Goal: Information Seeking & Learning: Learn about a topic

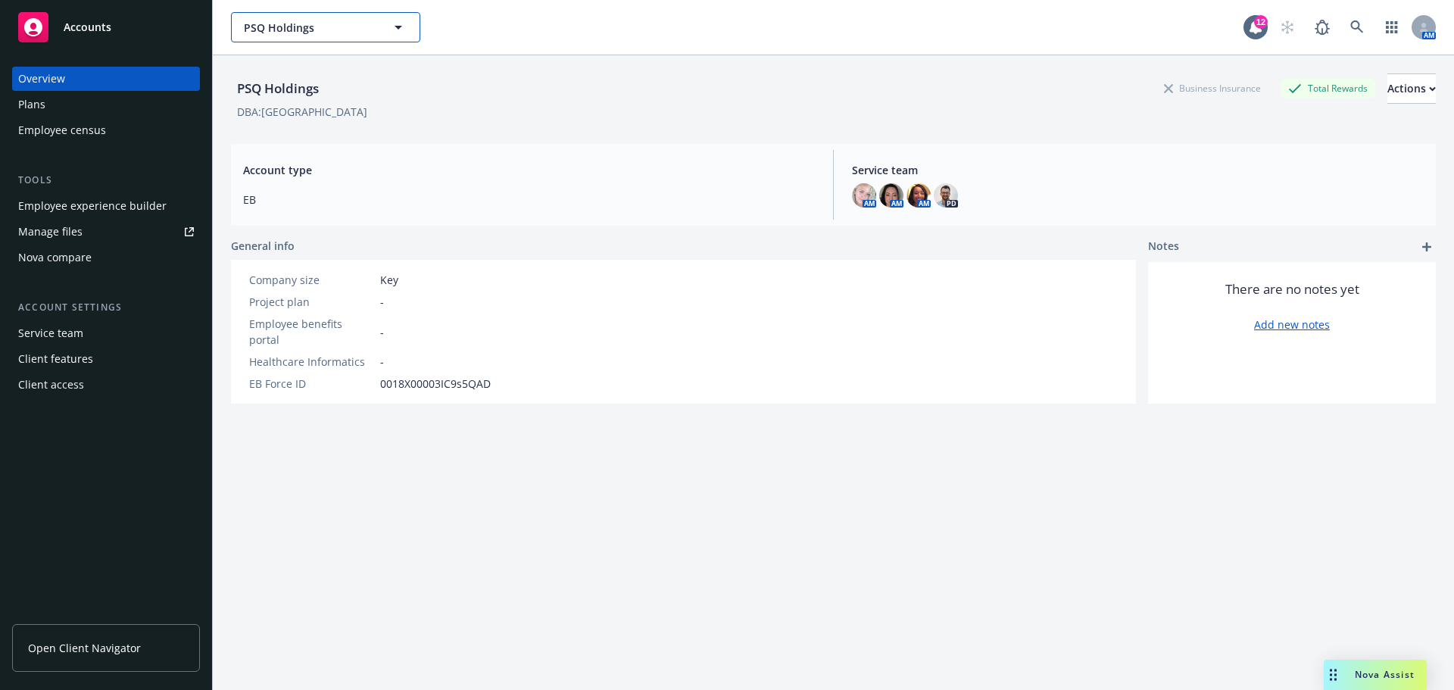
click at [358, 30] on span "PSQ Holdings" at bounding box center [309, 28] width 131 height 16
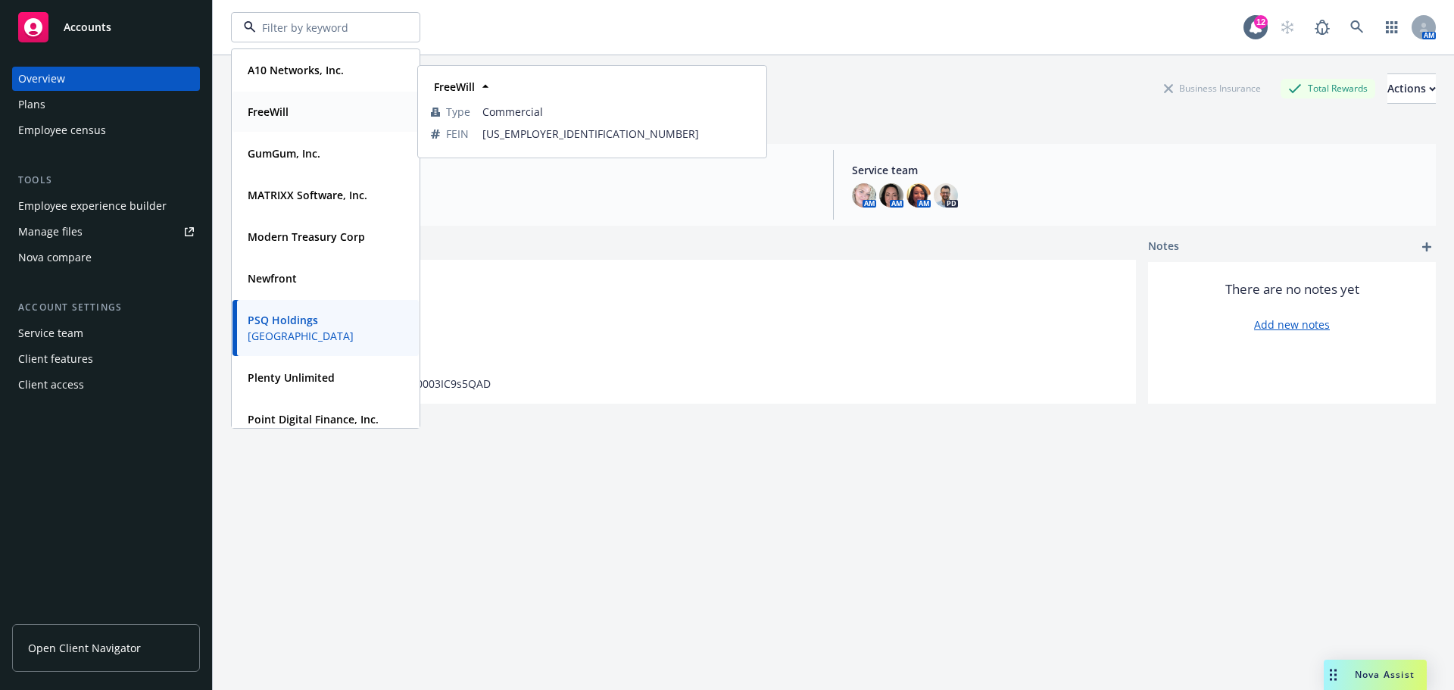
click at [285, 113] on strong "FreeWill" at bounding box center [268, 111] width 41 height 14
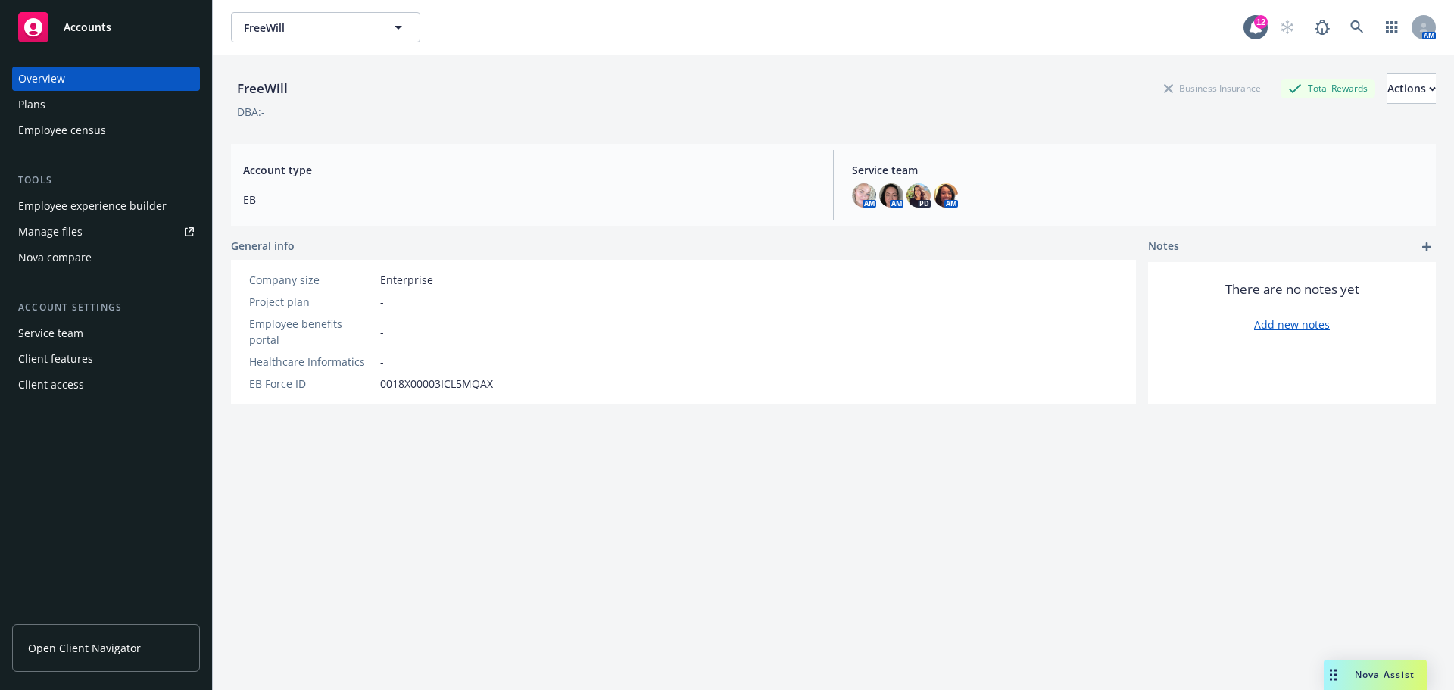
click at [120, 208] on div "Employee experience builder" at bounding box center [92, 206] width 148 height 24
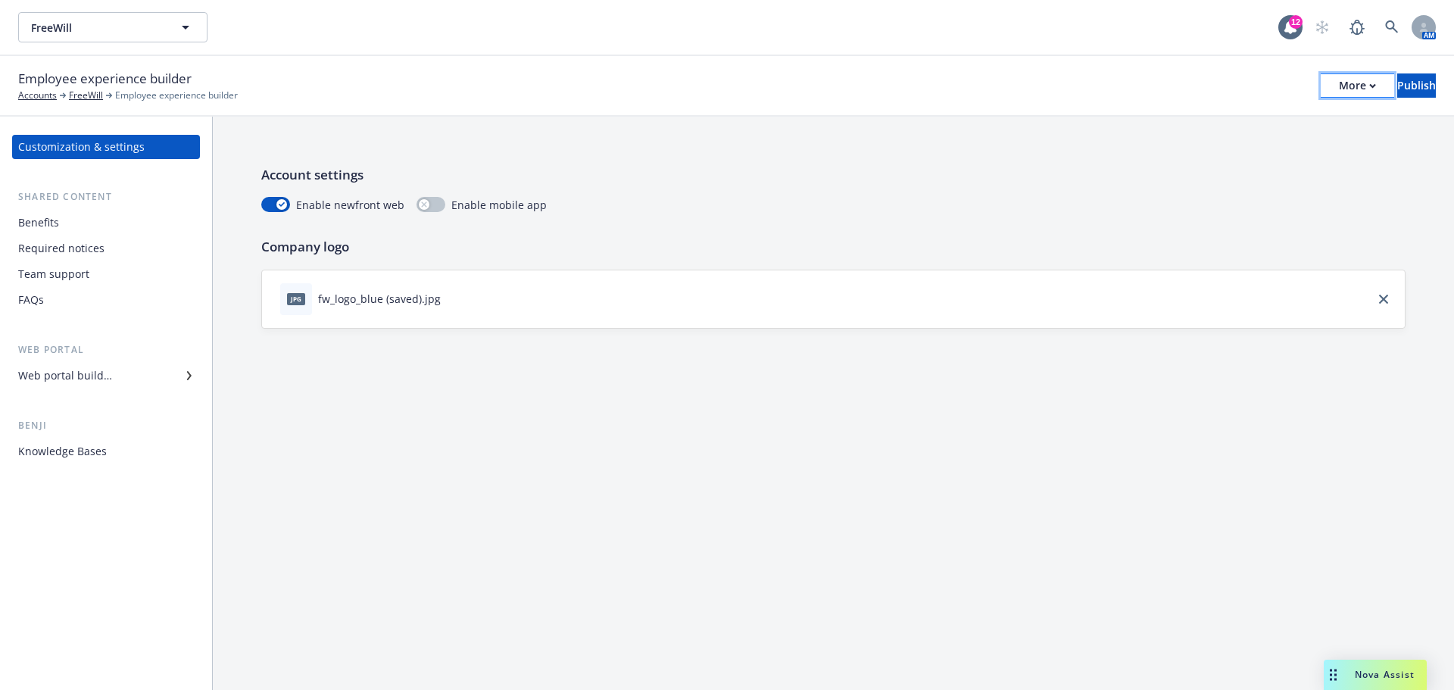
click at [1338, 76] on div "More" at bounding box center [1356, 85] width 37 height 23
click at [1217, 114] on link "Copy preview link" at bounding box center [1232, 119] width 224 height 30
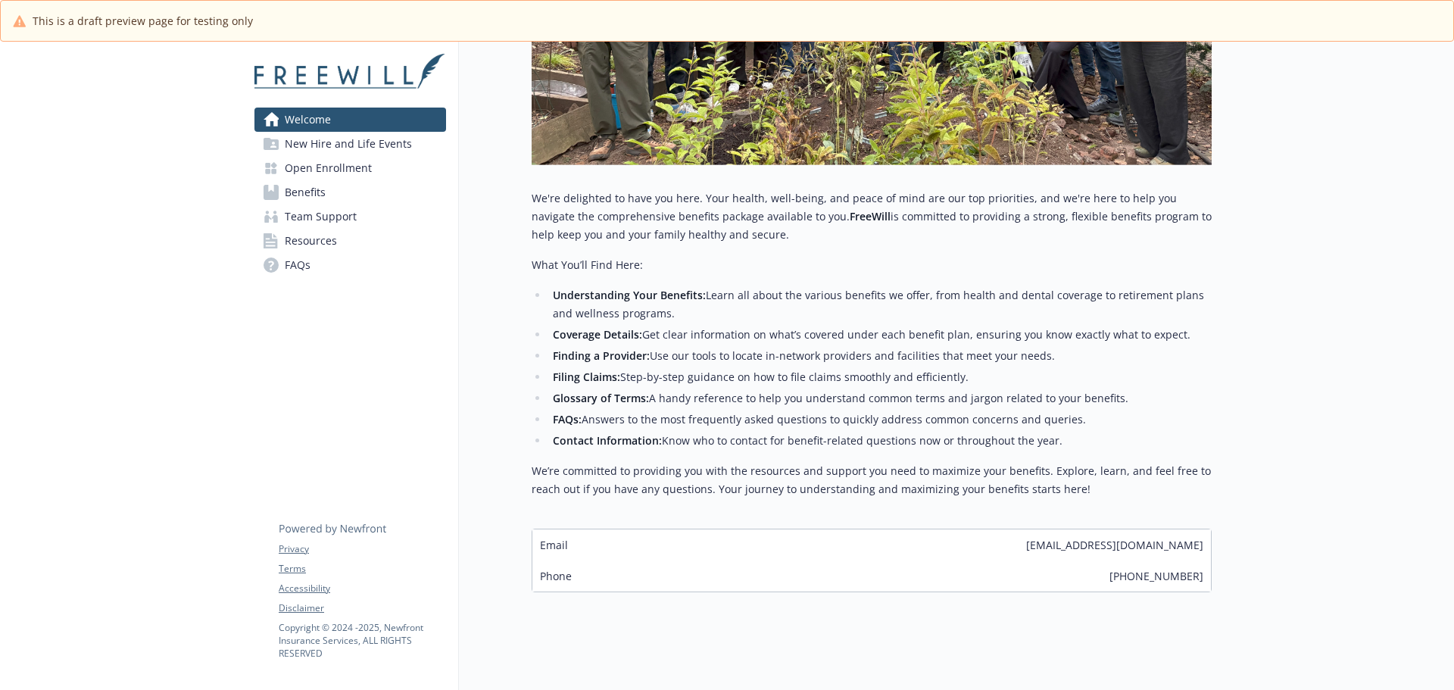
scroll to position [477, 0]
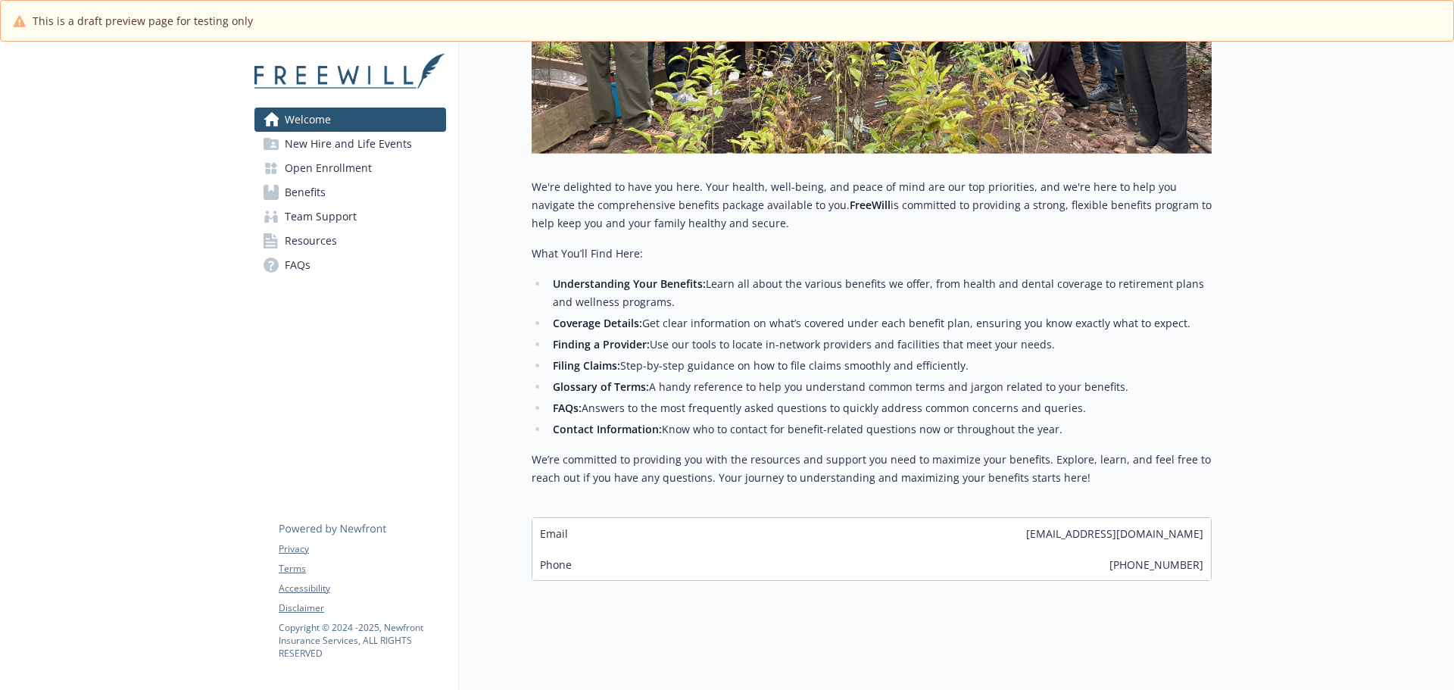
click at [338, 152] on span "New Hire and Life Events" at bounding box center [348, 144] width 127 height 24
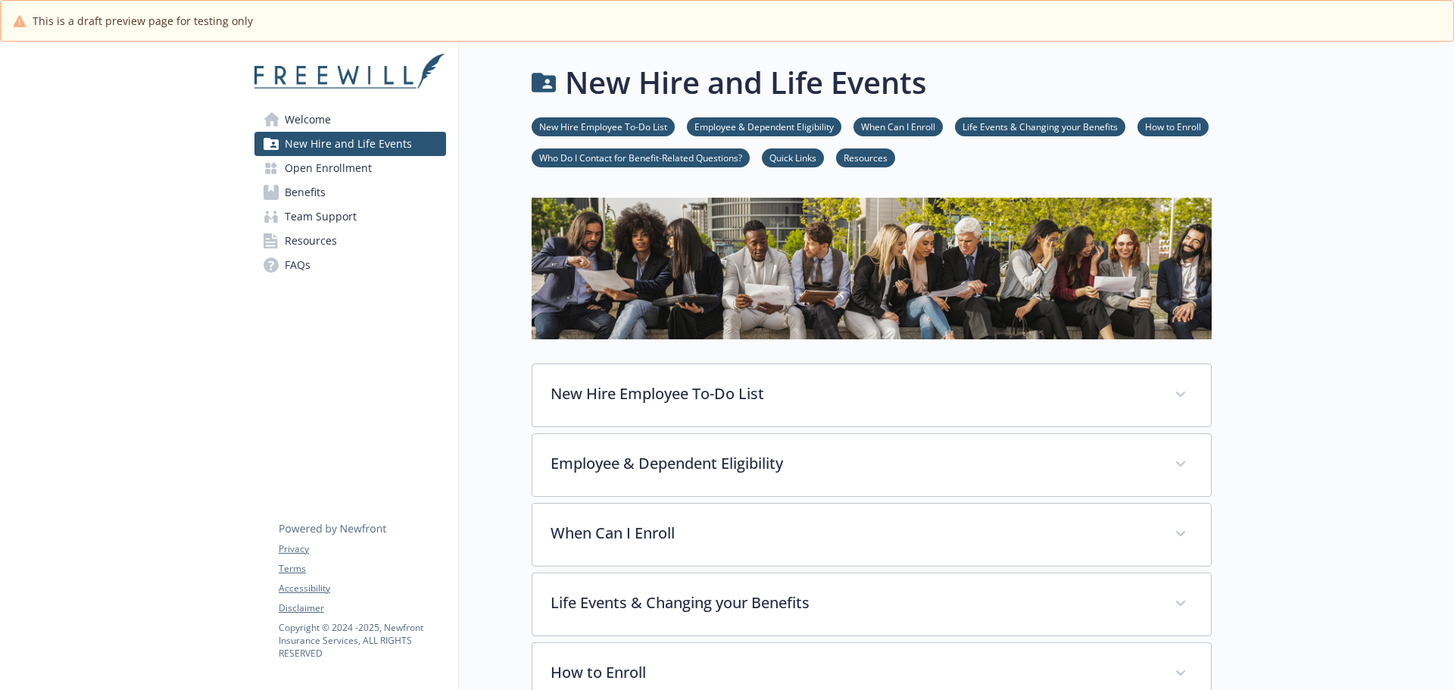
click at [329, 174] on span "Open Enrollment" at bounding box center [328, 168] width 87 height 24
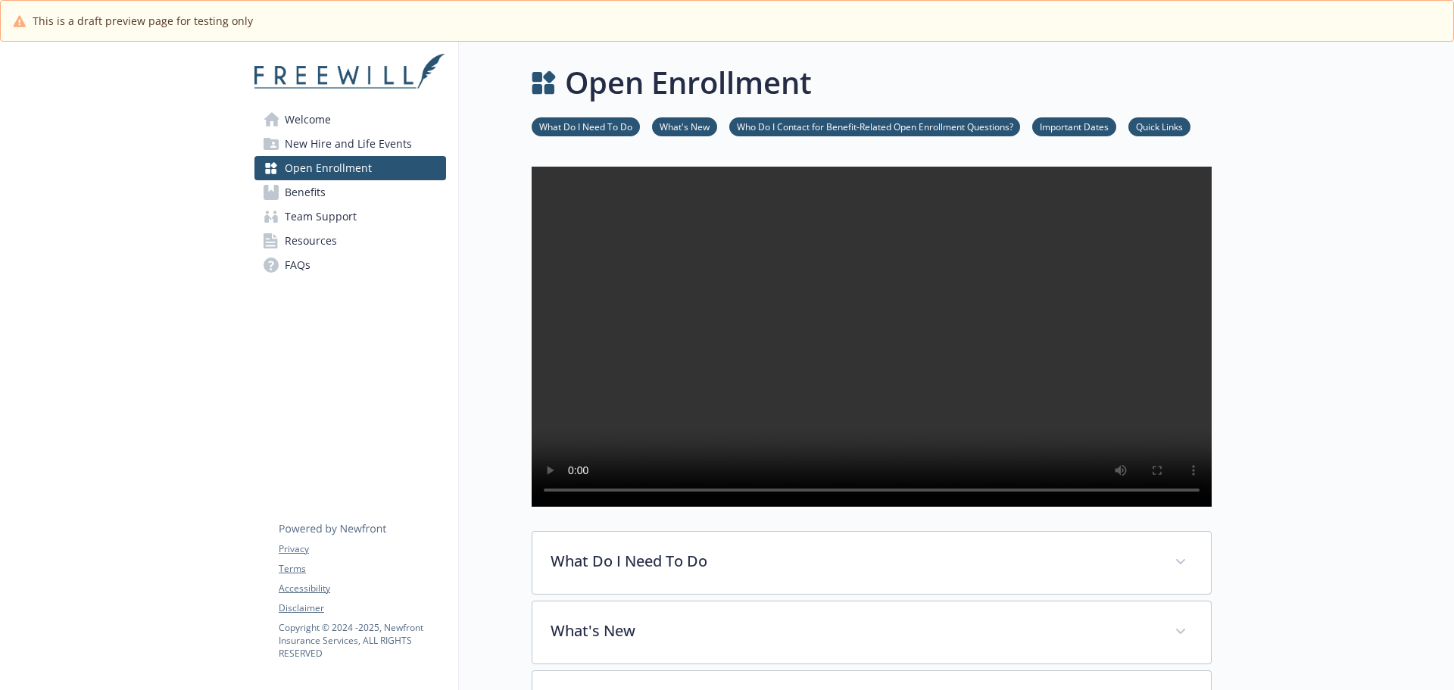
click at [320, 195] on span "Benefits" at bounding box center [305, 192] width 41 height 24
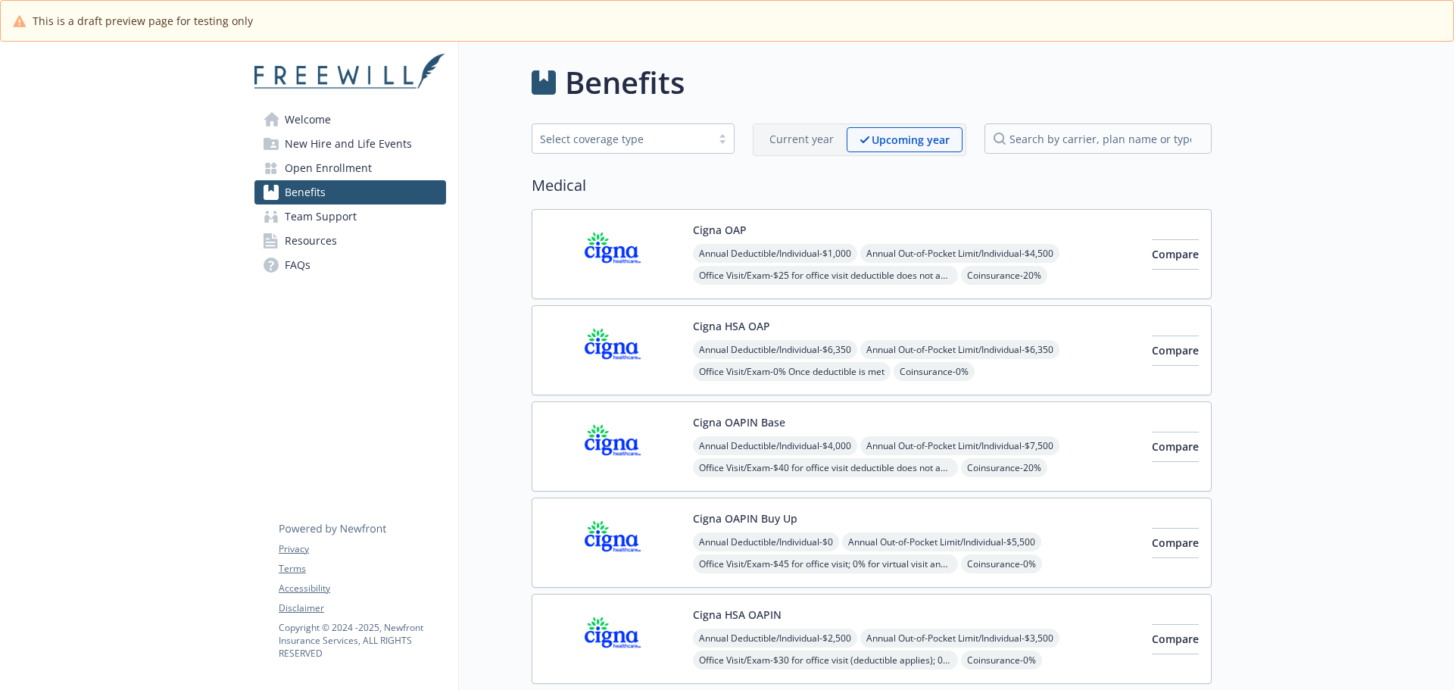
click at [335, 223] on span "Team Support" at bounding box center [321, 216] width 72 height 24
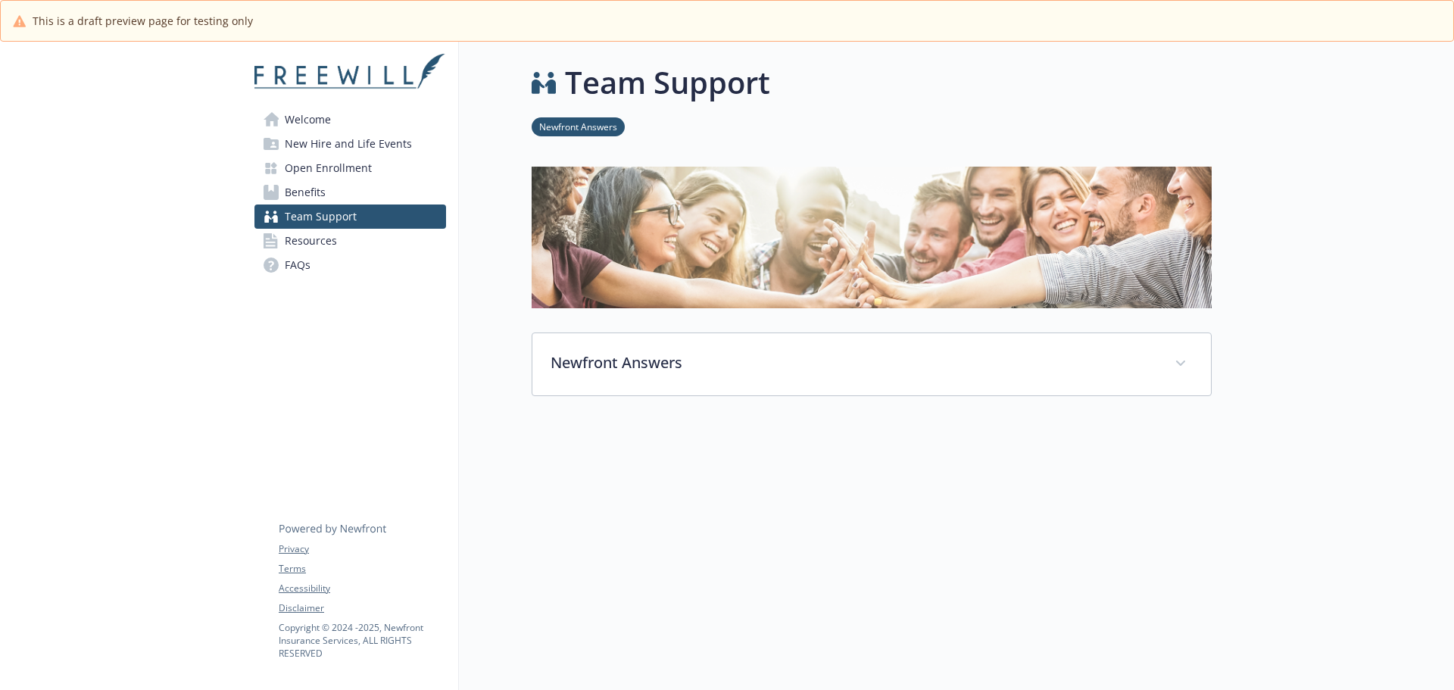
click at [321, 242] on span "Resources" at bounding box center [311, 241] width 52 height 24
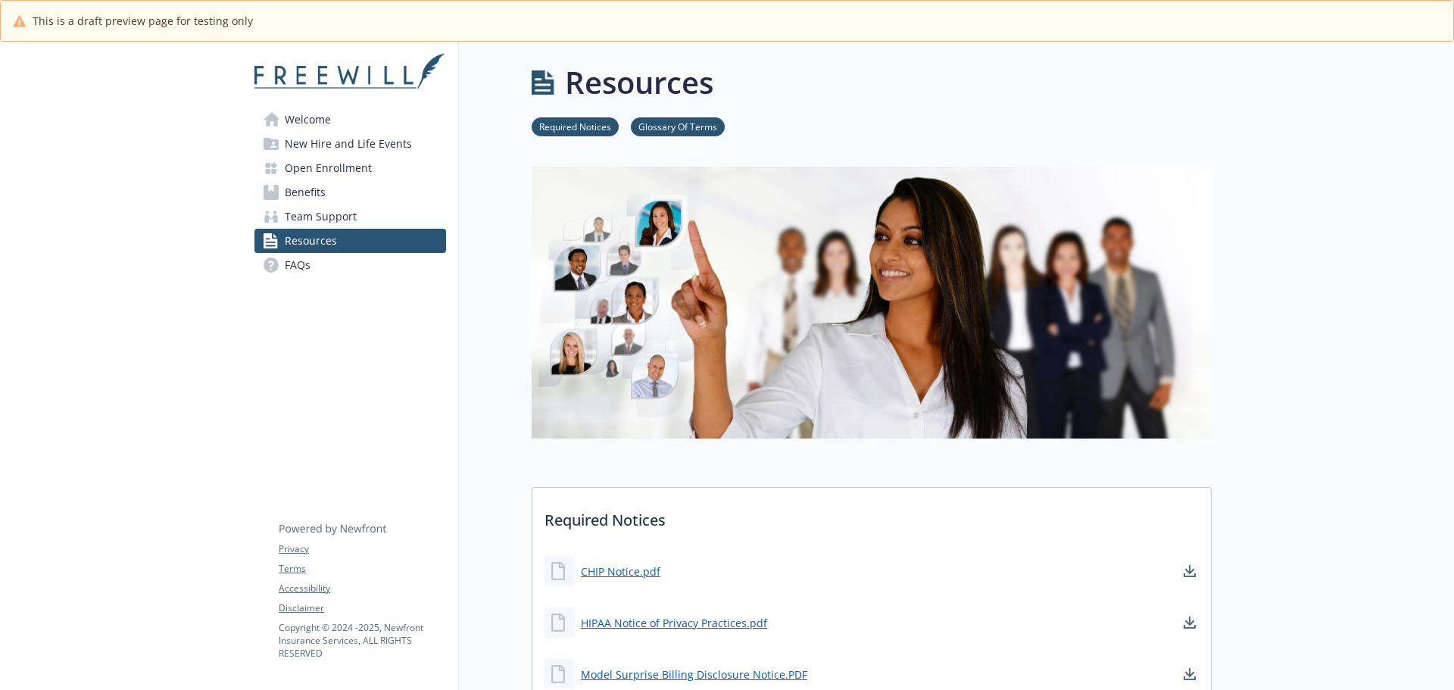
click at [309, 264] on span "FAQs" at bounding box center [298, 265] width 26 height 24
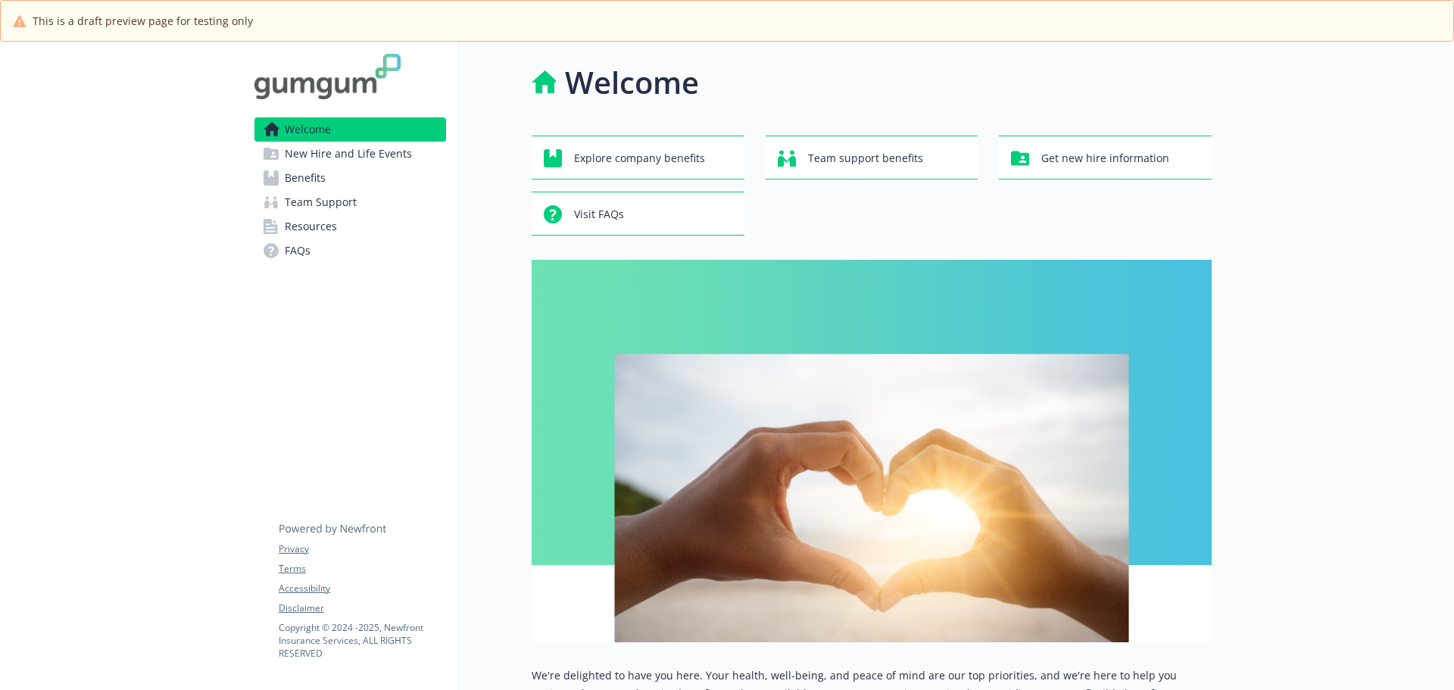
click at [369, 158] on span "New Hire and Life Events" at bounding box center [348, 154] width 127 height 24
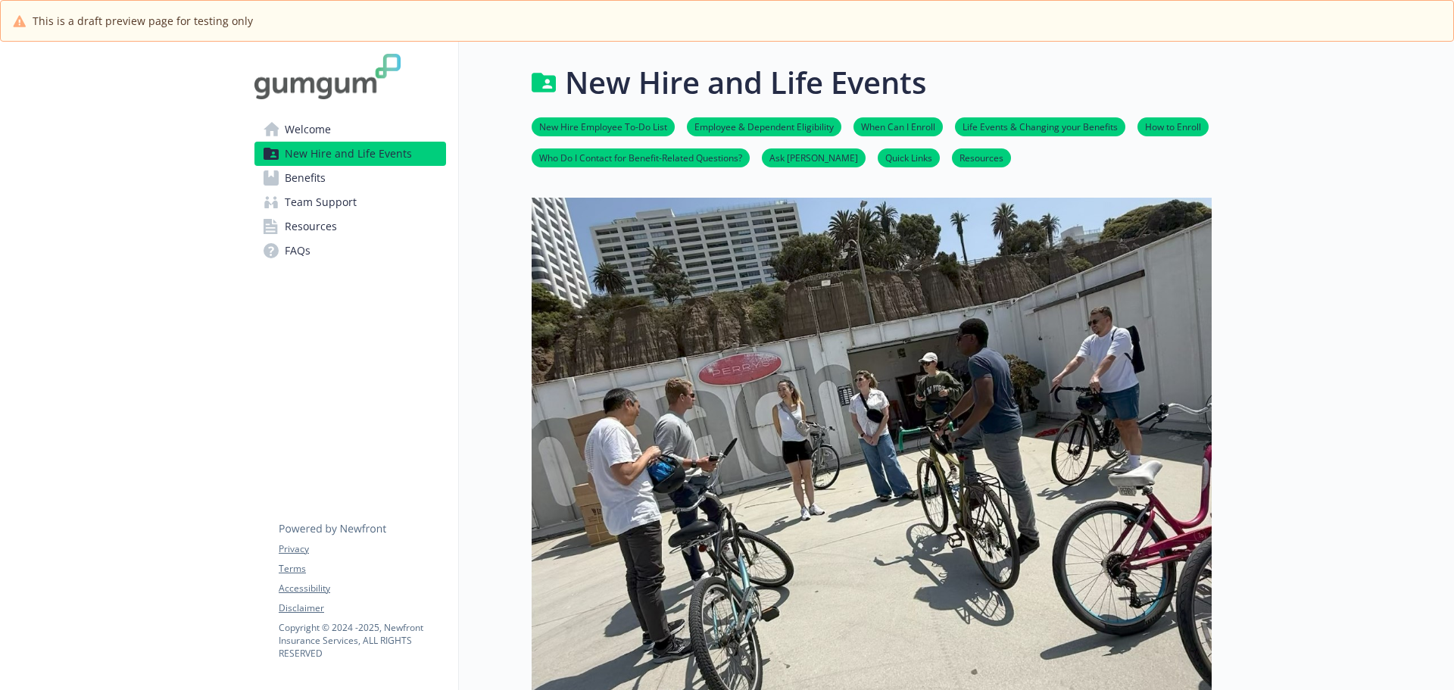
click at [307, 175] on span "Benefits" at bounding box center [305, 178] width 41 height 24
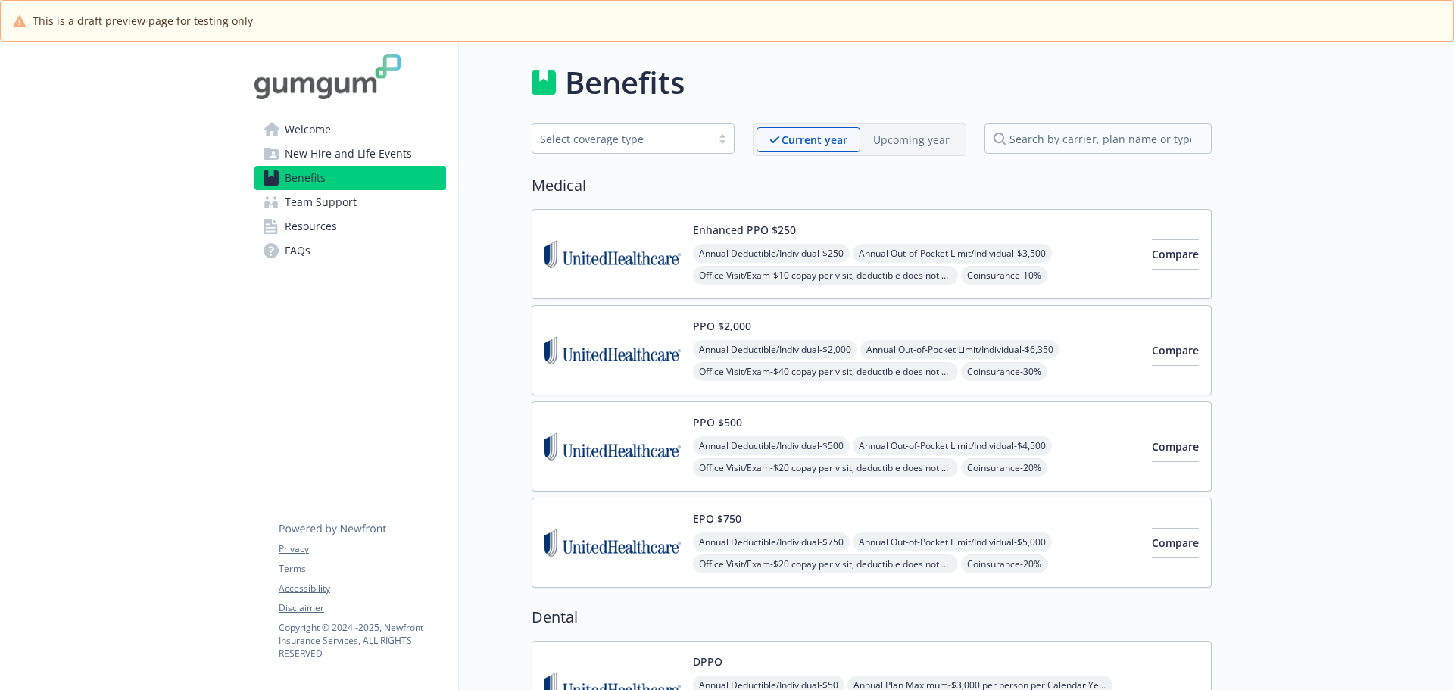
click at [318, 198] on span "Team Support" at bounding box center [321, 202] width 72 height 24
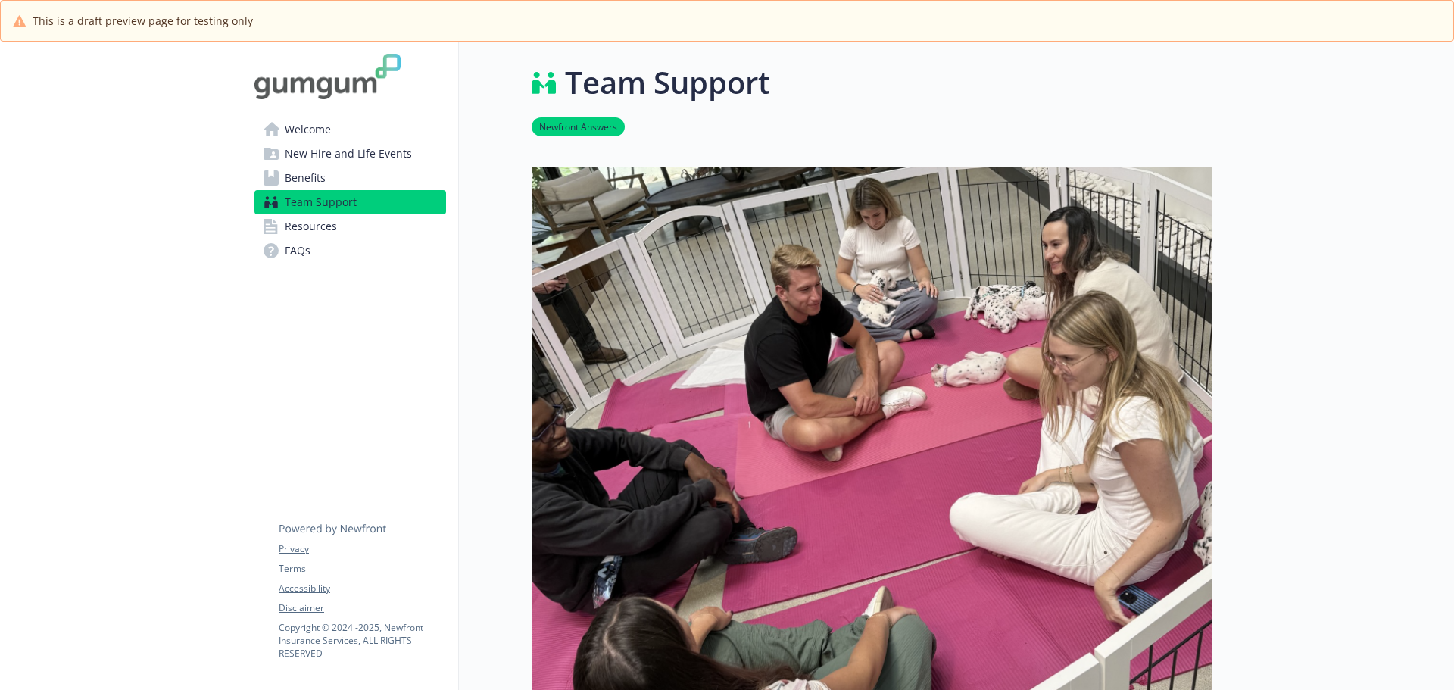
click at [313, 220] on span "Resources" at bounding box center [311, 226] width 52 height 24
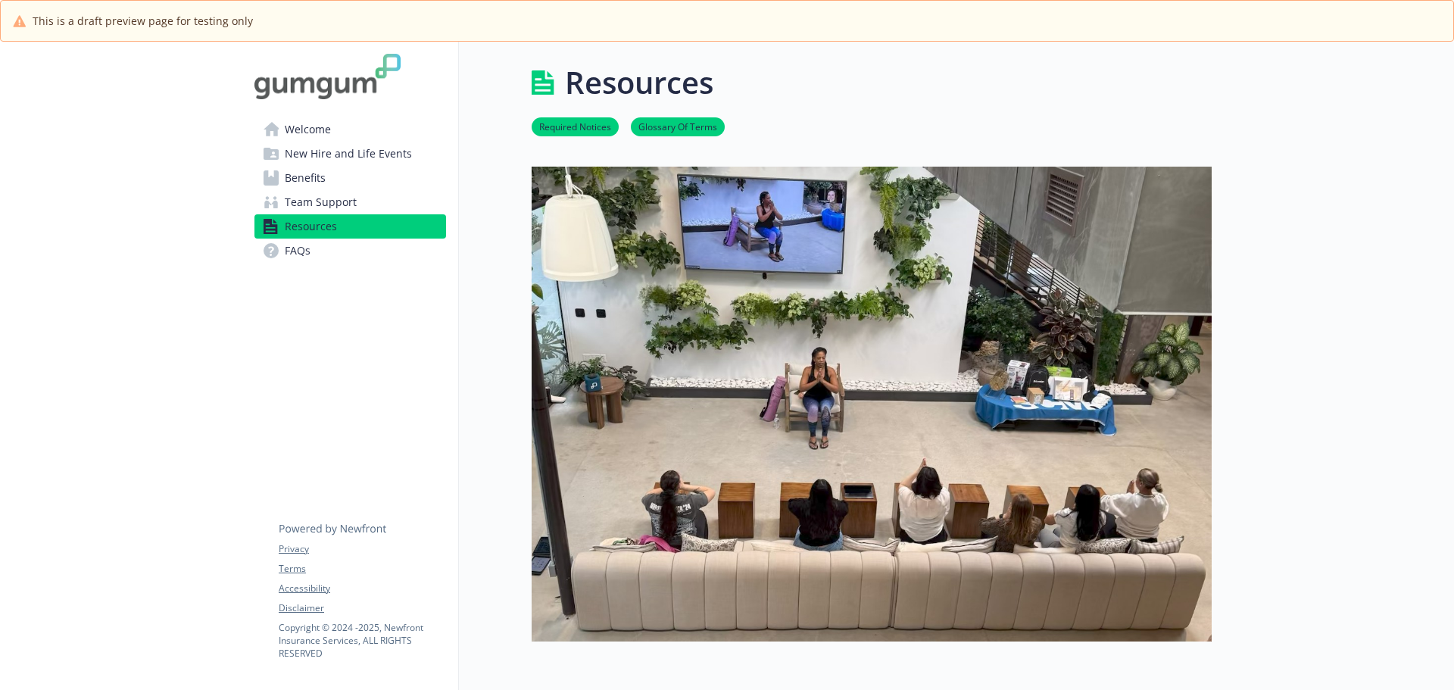
click at [322, 133] on span "Welcome" at bounding box center [308, 129] width 46 height 24
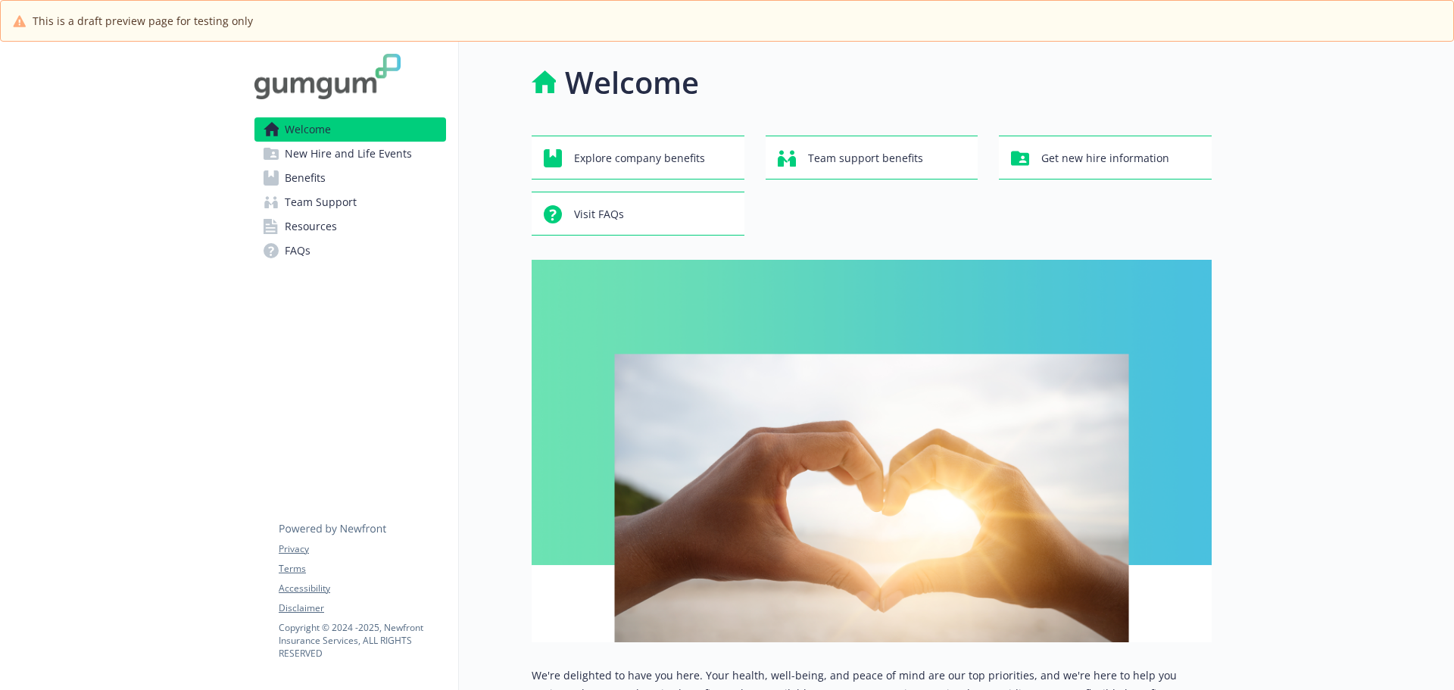
click at [329, 156] on span "New Hire and Life Events" at bounding box center [348, 154] width 127 height 24
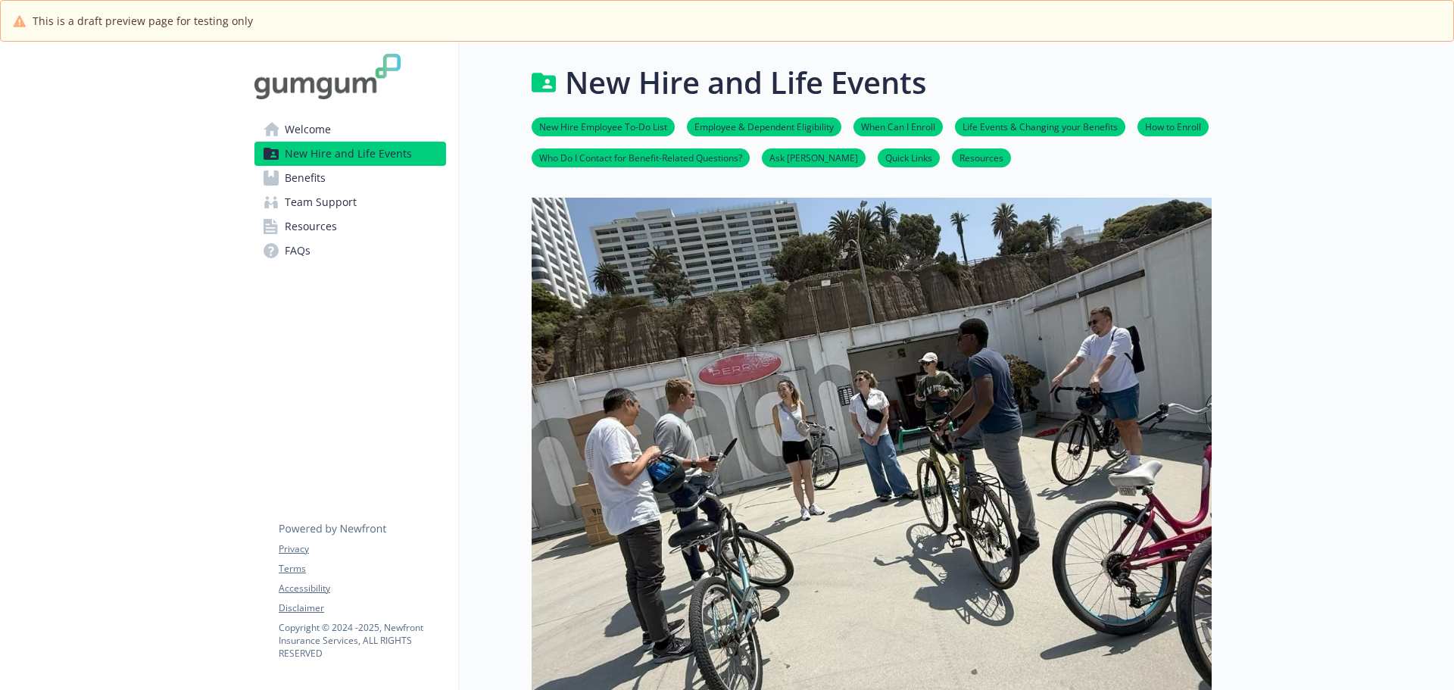
click at [310, 179] on span "Benefits" at bounding box center [305, 178] width 41 height 24
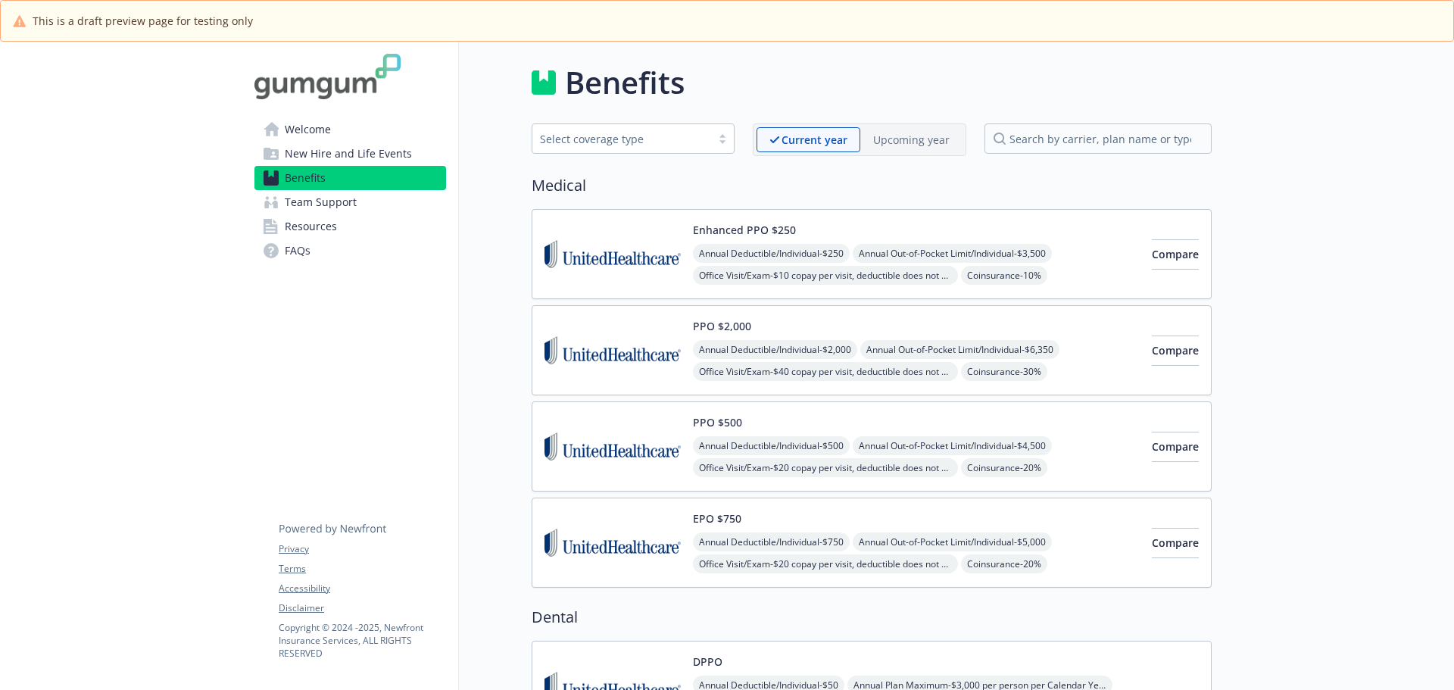
click at [307, 202] on span "Team Support" at bounding box center [321, 202] width 72 height 24
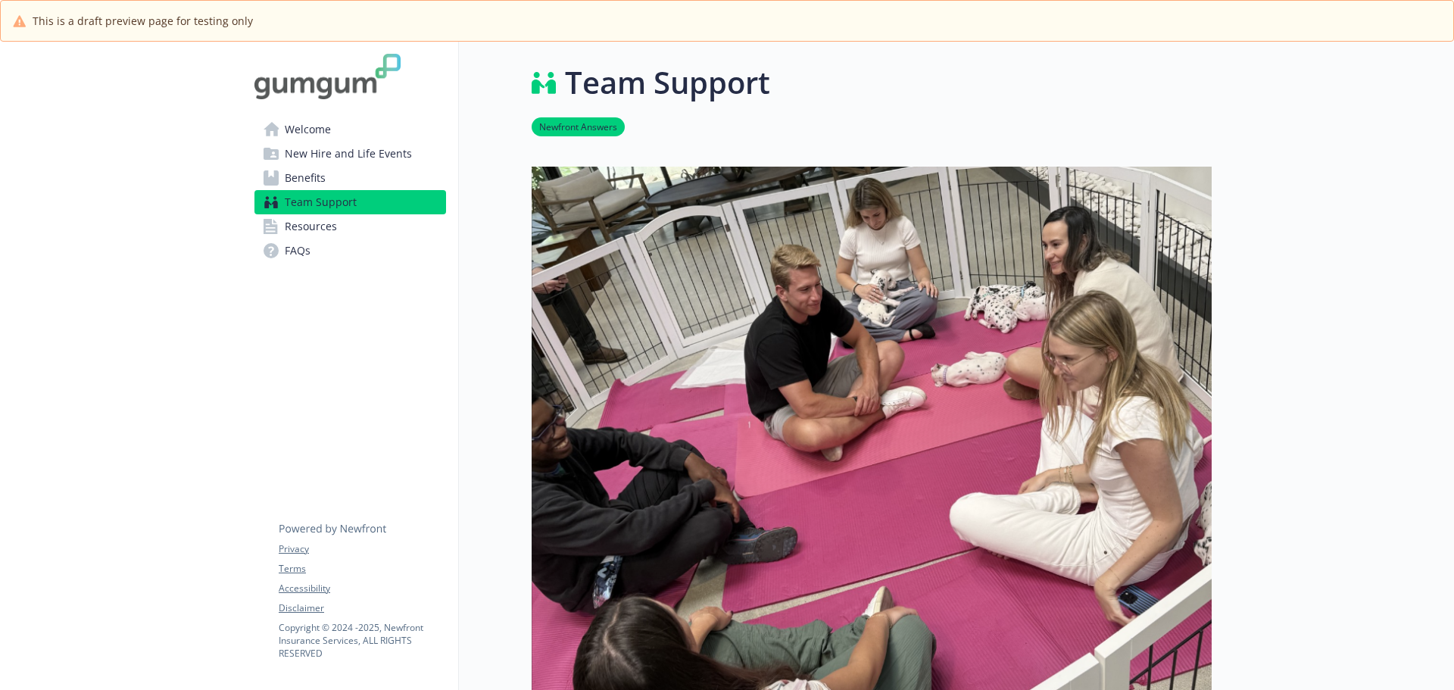
click at [301, 230] on span "Resources" at bounding box center [311, 226] width 52 height 24
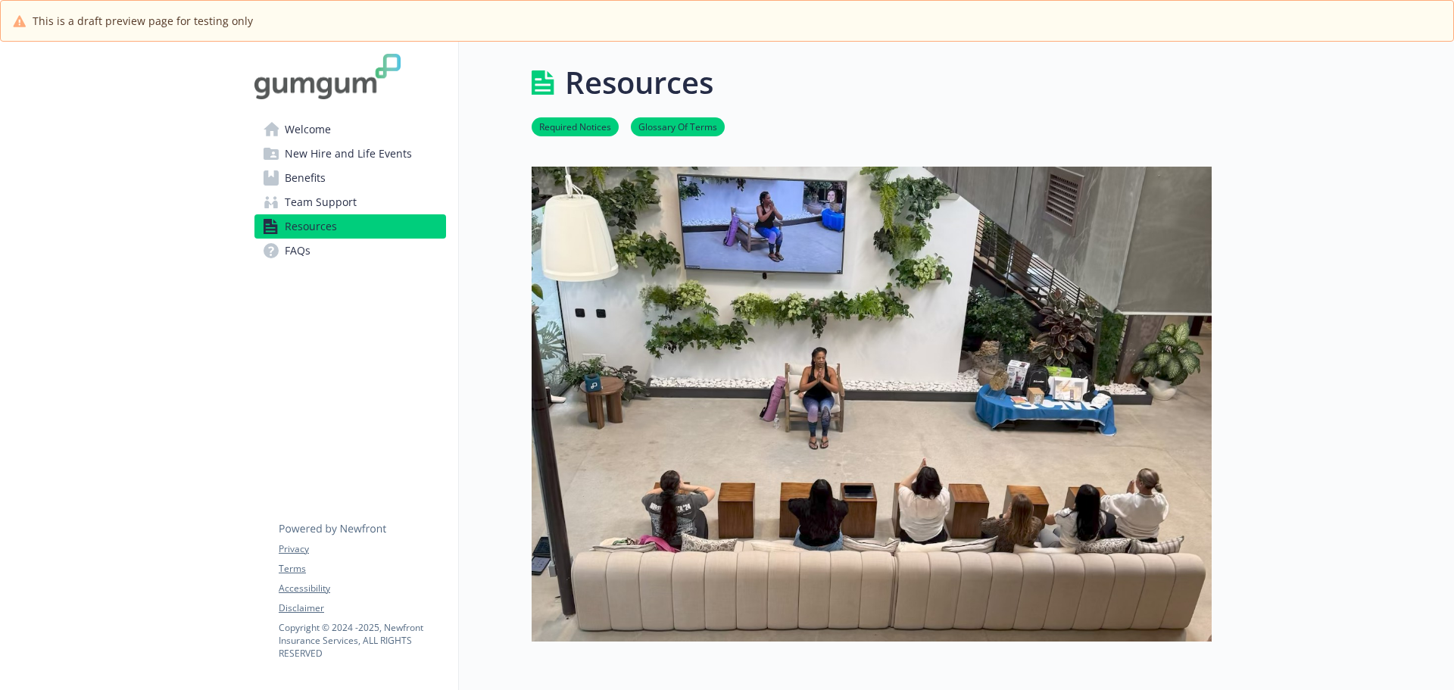
click at [288, 254] on span "FAQs" at bounding box center [298, 250] width 26 height 24
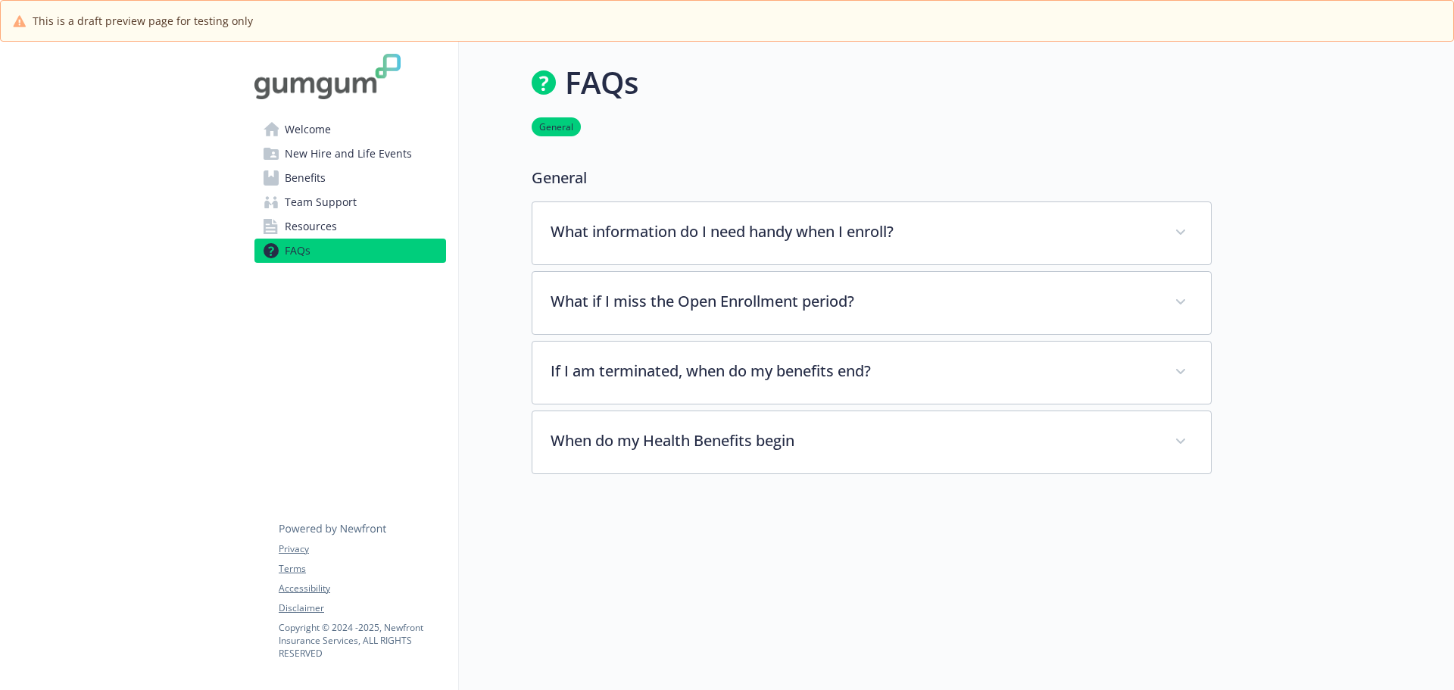
click at [294, 132] on span "Welcome" at bounding box center [308, 129] width 46 height 24
